Goal: Information Seeking & Learning: Find specific fact

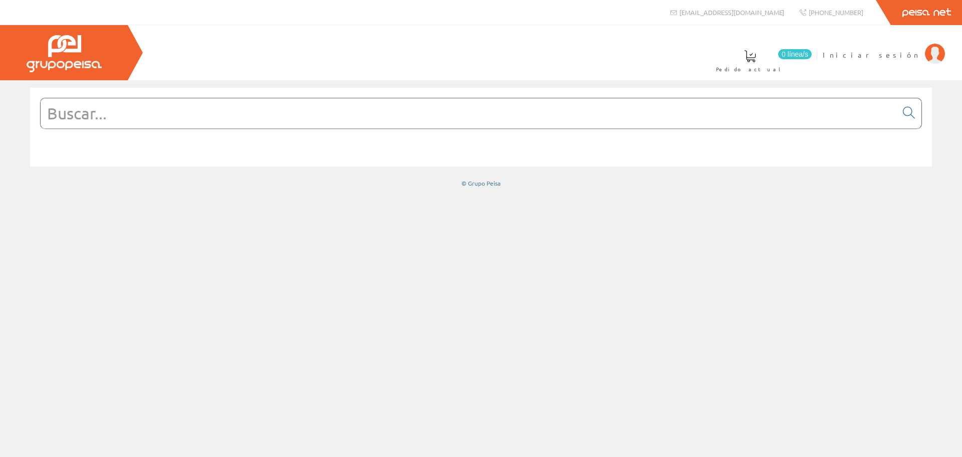
click at [249, 108] on input "text" at bounding box center [469, 113] width 857 height 30
paste input "SCHR030000355"
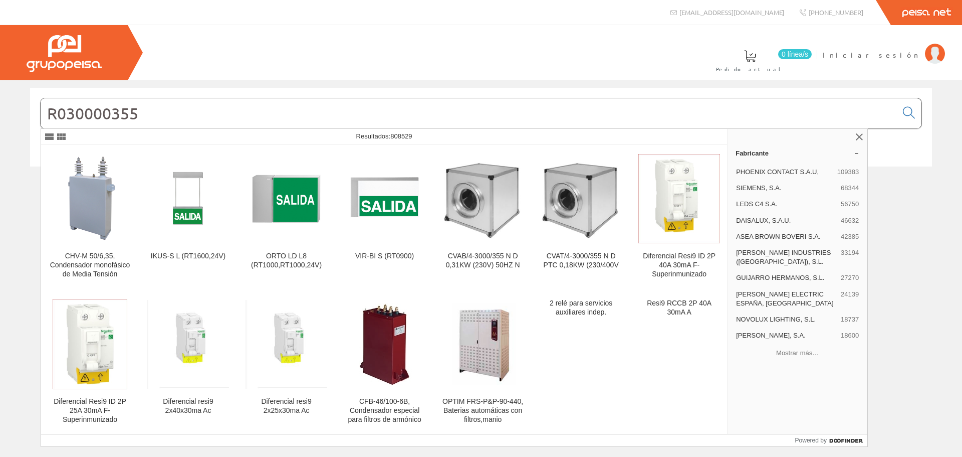
type input "R030000355"
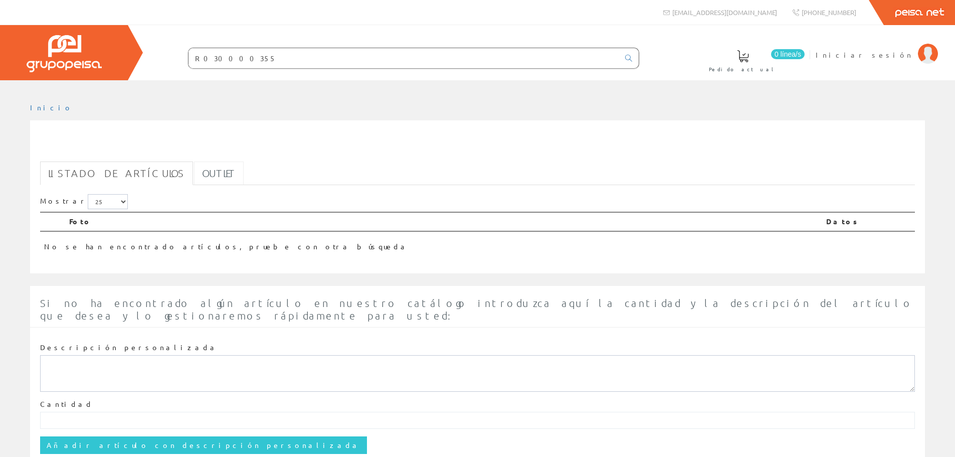
click at [194, 171] on link "Outlet" at bounding box center [219, 173] width 50 height 24
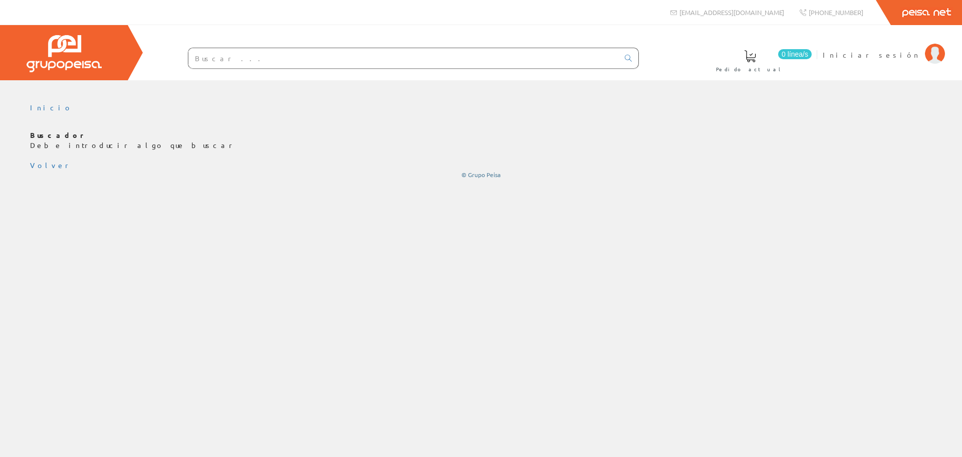
click at [259, 58] on input "text" at bounding box center [403, 58] width 431 height 20
paste input "SCHR030000355"
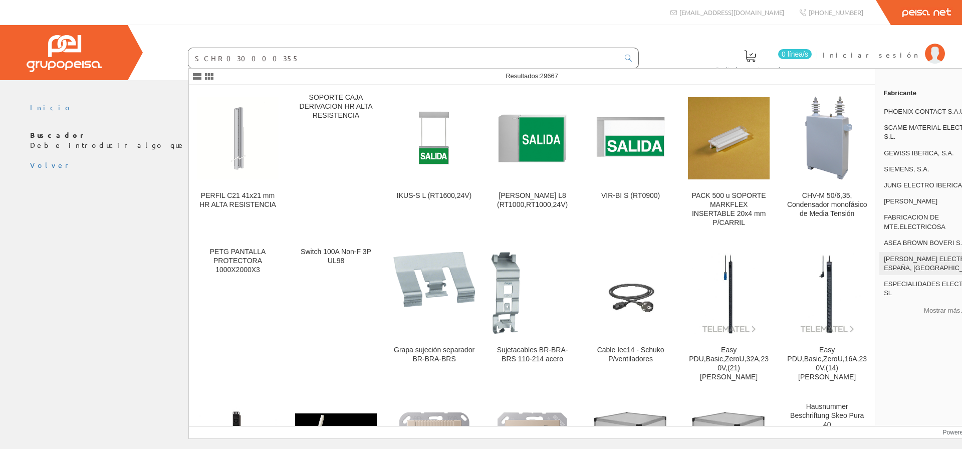
type input "SCHR030000355"
click at [925, 262] on span "SCHNEIDER ELECTRIC ESPAÑA, SA" at bounding box center [938, 264] width 108 height 18
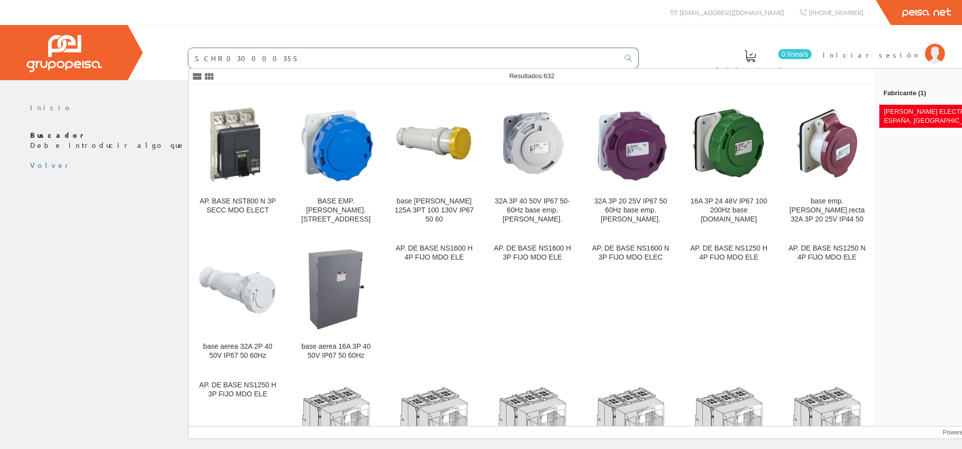
scroll to position [12513, 0]
